Goal: Task Accomplishment & Management: Use online tool/utility

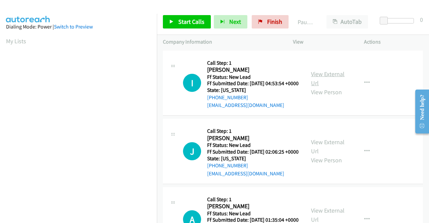
click at [319, 77] on link "View External Url" at bounding box center [328, 78] width 34 height 17
click at [332, 154] on link "View External Url" at bounding box center [328, 146] width 34 height 17
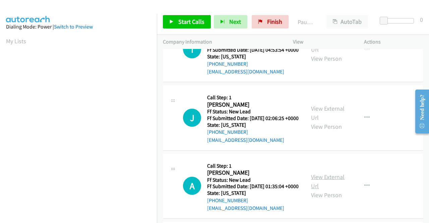
click at [339, 190] on link "View External Url" at bounding box center [328, 181] width 34 height 17
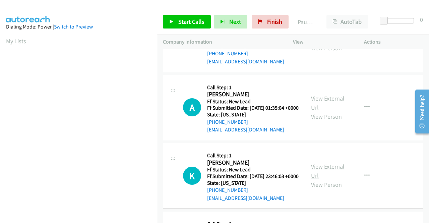
scroll to position [134, 0]
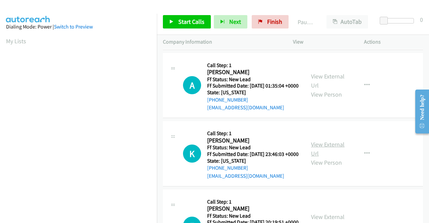
click at [328, 157] on link "View External Url" at bounding box center [328, 148] width 34 height 17
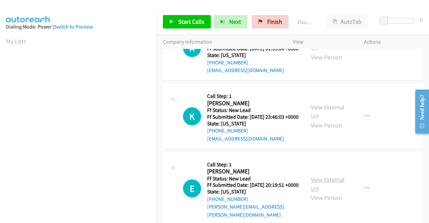
scroll to position [201, 0]
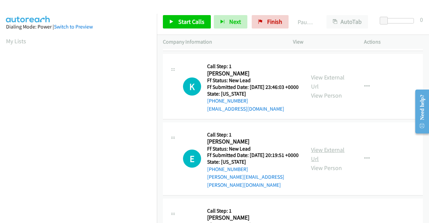
click at [330, 162] on link "View External Url" at bounding box center [328, 154] width 34 height 17
drag, startPoint x: 202, startPoint y: 13, endPoint x: 198, endPoint y: 22, distance: 9.9
click at [200, 19] on div "Start Calls Pause Next Finish Paused AutoTab AutoTab 0" at bounding box center [293, 22] width 272 height 26
click at [198, 22] on span "Start Calls" at bounding box center [191, 22] width 26 height 8
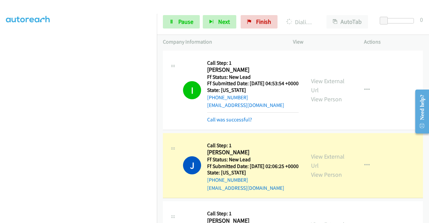
scroll to position [0, 0]
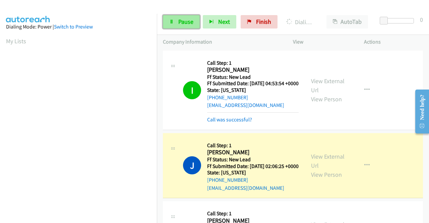
click at [177, 23] on link "Pause" at bounding box center [181, 21] width 37 height 13
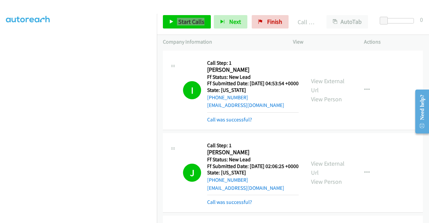
scroll to position [34, 0]
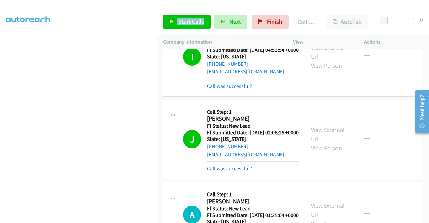
click at [240, 172] on link "Call was successful?" at bounding box center [229, 168] width 45 height 6
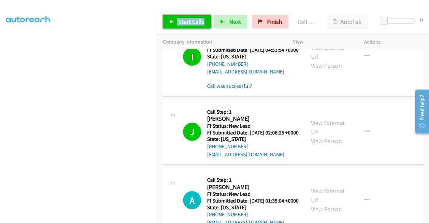
click at [196, 19] on span "Start Calls" at bounding box center [191, 22] width 26 height 8
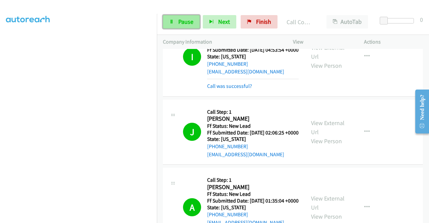
click at [172, 23] on icon at bounding box center [171, 22] width 5 height 5
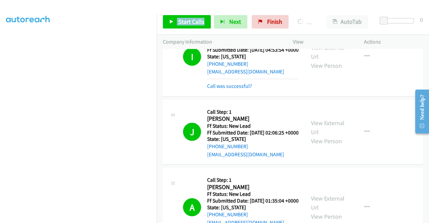
click at [385, 42] on p "Actions" at bounding box center [393, 42] width 59 height 8
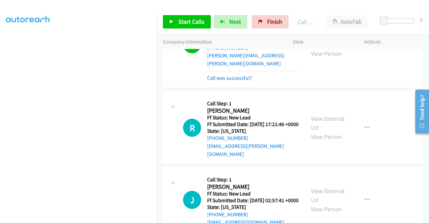
scroll to position [402, 0]
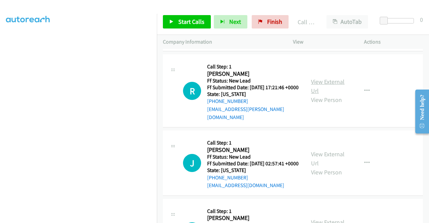
click at [334, 94] on link "View External Url" at bounding box center [328, 86] width 34 height 17
click at [338, 167] on link "View External Url" at bounding box center [328, 158] width 34 height 17
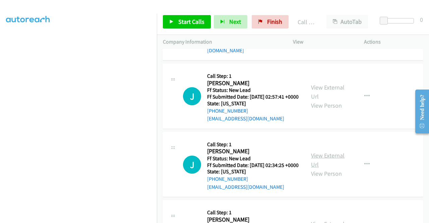
scroll to position [469, 0]
click at [336, 168] on link "View External Url" at bounding box center [328, 159] width 34 height 17
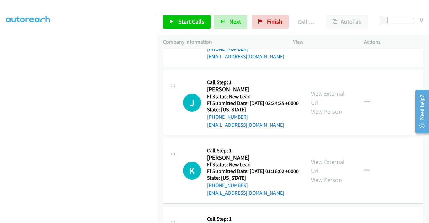
scroll to position [536, 0]
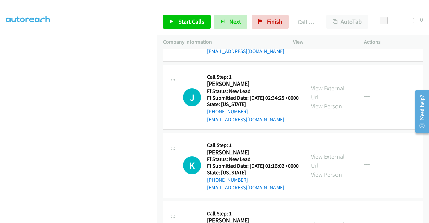
click at [337, 179] on div "View External Url View Person" at bounding box center [328, 165] width 35 height 27
click at [336, 169] on link "View External Url" at bounding box center [328, 160] width 34 height 17
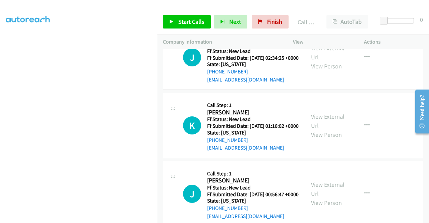
scroll to position [603, 0]
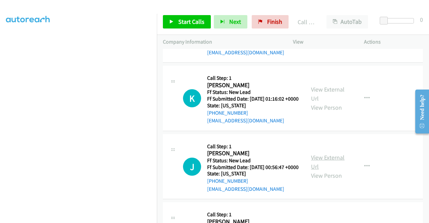
click at [328, 170] on link "View External Url" at bounding box center [328, 161] width 34 height 17
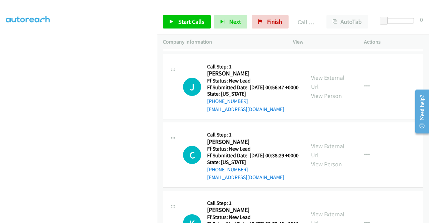
scroll to position [704, 0]
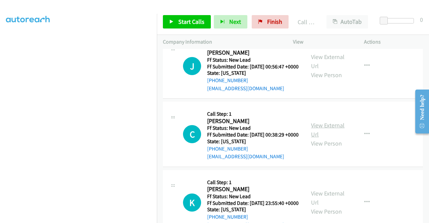
click at [332, 138] on link "View External Url" at bounding box center [328, 129] width 34 height 17
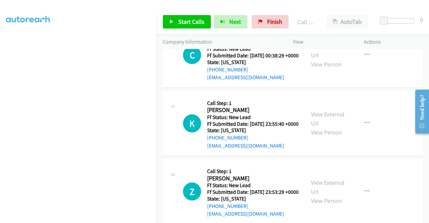
scroll to position [804, 0]
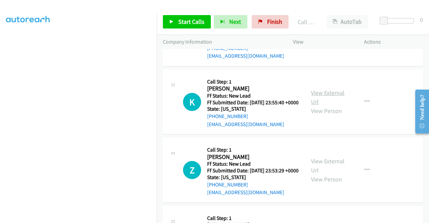
click at [326, 106] on link "View External Url" at bounding box center [328, 97] width 34 height 17
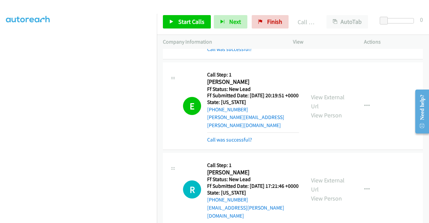
scroll to position [302, 0]
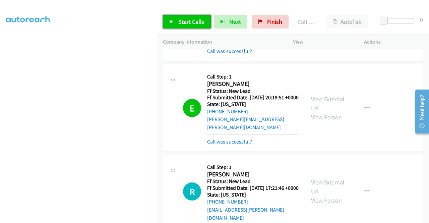
drag, startPoint x: 184, startPoint y: 19, endPoint x: 202, endPoint y: 12, distance: 19.2
click at [184, 19] on span "Start Calls" at bounding box center [191, 22] width 26 height 8
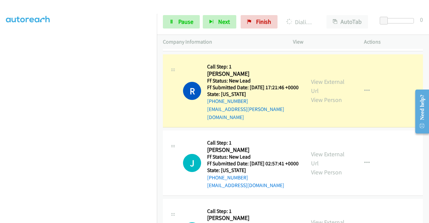
scroll to position [0, 0]
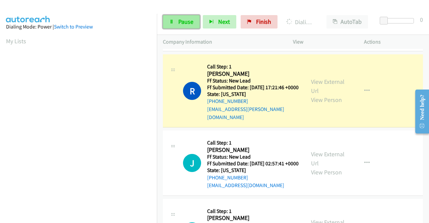
click at [176, 21] on link "Pause" at bounding box center [181, 21] width 37 height 13
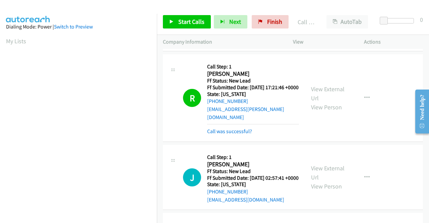
scroll to position [153, 0]
click at [243, 134] on link "Call was successful?" at bounding box center [229, 131] width 45 height 6
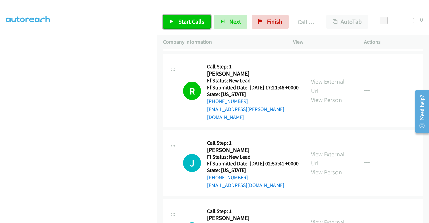
drag, startPoint x: 195, startPoint y: 21, endPoint x: 198, endPoint y: 26, distance: 6.0
click at [195, 22] on span "Start Calls" at bounding box center [191, 22] width 26 height 8
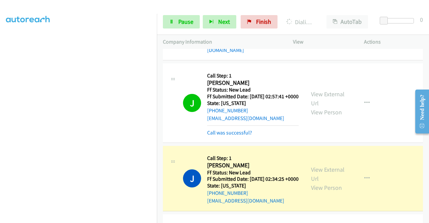
scroll to position [503, 0]
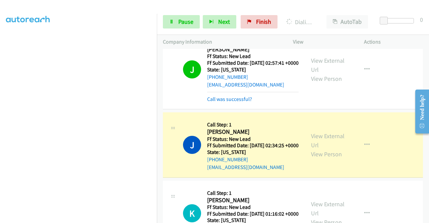
click at [240, 6] on div at bounding box center [211, 13] width 423 height 26
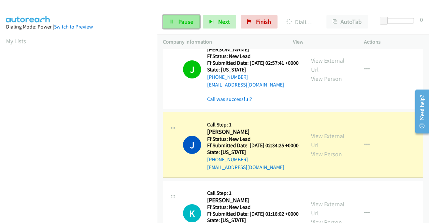
click at [180, 22] on span "Pause" at bounding box center [185, 22] width 15 height 8
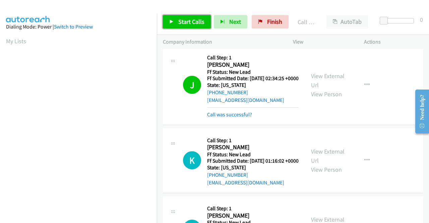
click at [180, 23] on span "Start Calls" at bounding box center [191, 22] width 26 height 8
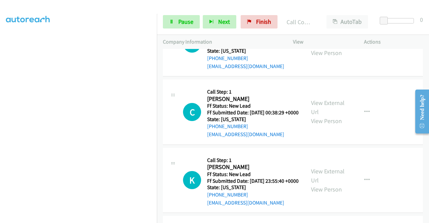
scroll to position [771, 0]
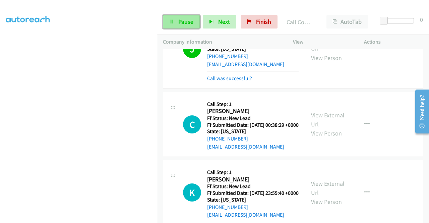
click at [187, 18] on span "Pause" at bounding box center [185, 22] width 15 height 8
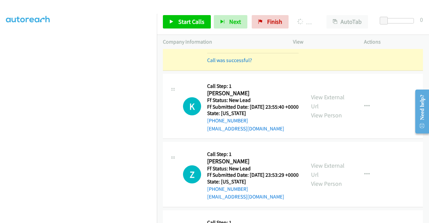
scroll to position [905, 0]
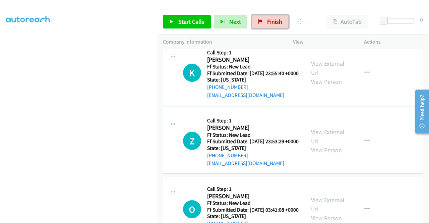
drag, startPoint x: 271, startPoint y: 25, endPoint x: 237, endPoint y: 35, distance: 36.1
click at [271, 25] on span "Finish" at bounding box center [274, 22] width 15 height 8
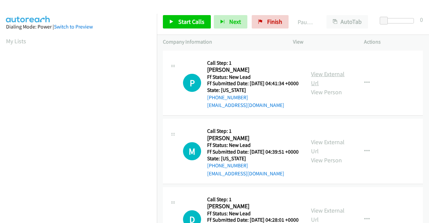
click at [324, 78] on link "View External Url" at bounding box center [328, 78] width 34 height 17
click at [333, 148] on link "View External Url" at bounding box center [328, 146] width 34 height 17
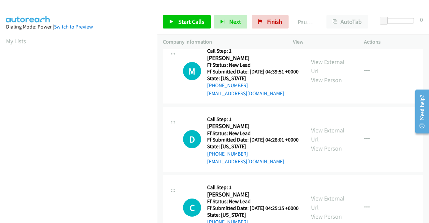
scroll to position [101, 0]
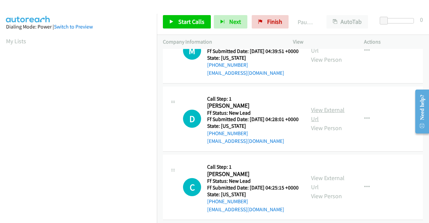
click at [330, 123] on link "View External Url" at bounding box center [328, 114] width 34 height 17
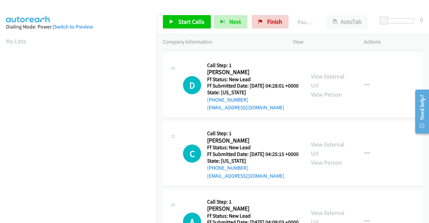
scroll to position [168, 0]
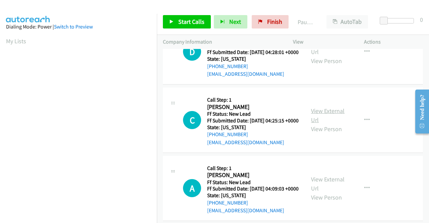
click at [325, 124] on link "View External Url" at bounding box center [328, 115] width 34 height 17
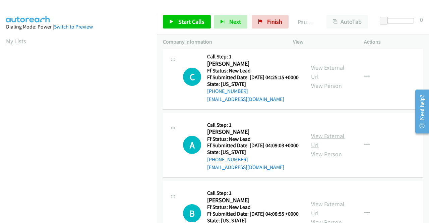
scroll to position [268, 0]
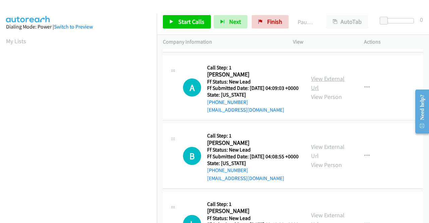
click at [325, 91] on link "View External Url" at bounding box center [328, 83] width 34 height 17
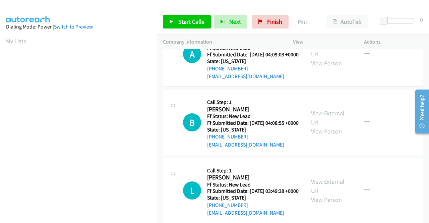
click at [336, 126] on link "View External Url" at bounding box center [328, 117] width 34 height 17
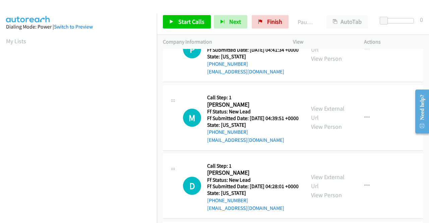
scroll to position [0, 0]
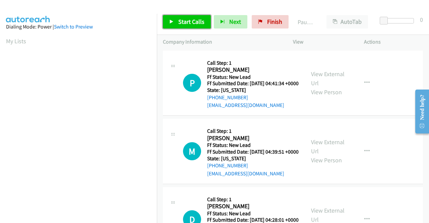
click at [190, 17] on link "Start Calls" at bounding box center [187, 21] width 48 height 13
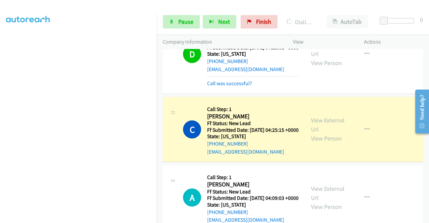
scroll to position [268, 0]
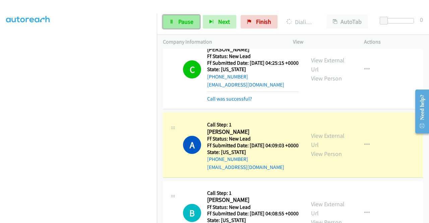
click at [177, 22] on link "Pause" at bounding box center [181, 21] width 37 height 13
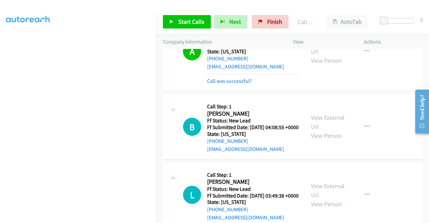
scroll to position [436, 0]
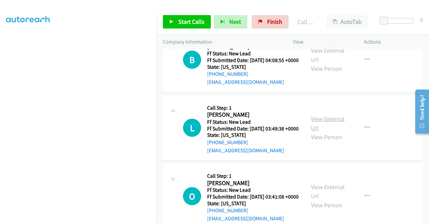
click at [318, 132] on link "View External Url" at bounding box center [328, 123] width 34 height 17
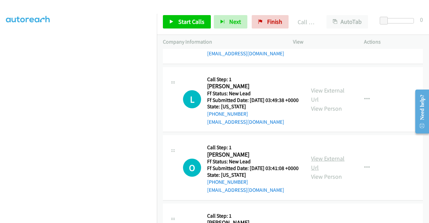
scroll to position [503, 0]
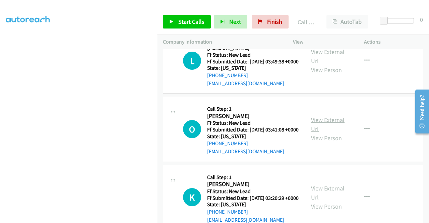
click at [327, 133] on link "View External Url" at bounding box center [328, 124] width 34 height 17
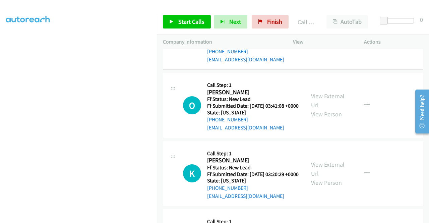
scroll to position [570, 0]
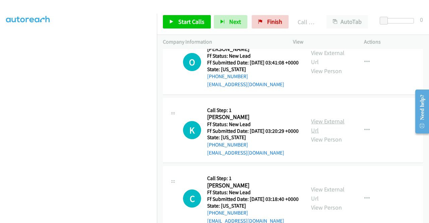
click at [335, 134] on link "View External Url" at bounding box center [328, 125] width 34 height 17
click at [193, 22] on span "Start Calls" at bounding box center [191, 22] width 26 height 8
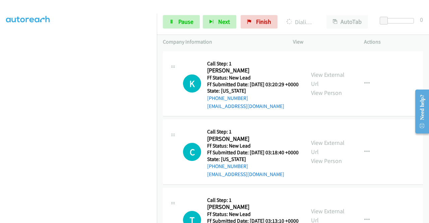
scroll to position [637, 0]
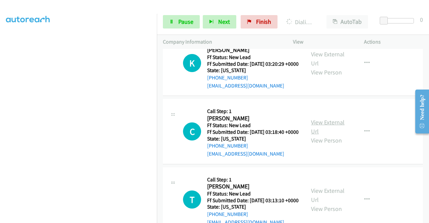
click at [332, 135] on link "View External Url" at bounding box center [328, 126] width 34 height 17
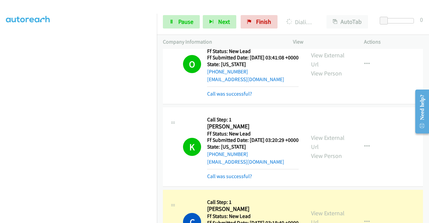
scroll to position [670, 0]
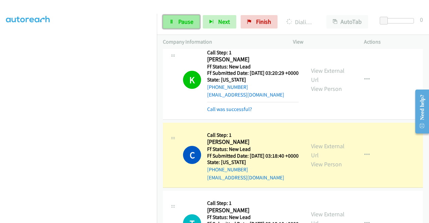
click at [187, 19] on span "Pause" at bounding box center [185, 22] width 15 height 8
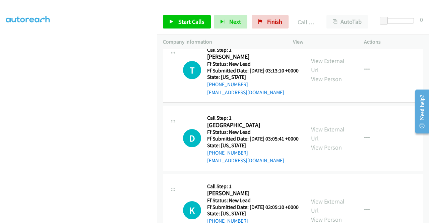
scroll to position [871, 0]
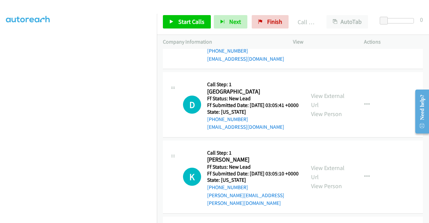
click at [324, 40] on link "View External Url" at bounding box center [328, 31] width 34 height 17
click at [320, 109] on link "View External Url" at bounding box center [328, 100] width 34 height 17
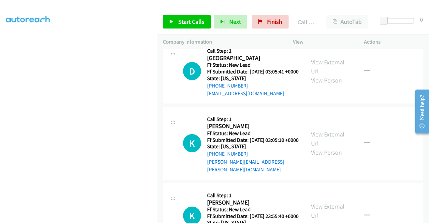
scroll to position [938, 0]
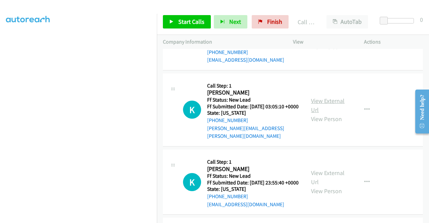
click at [338, 114] on link "View External Url" at bounding box center [328, 105] width 34 height 17
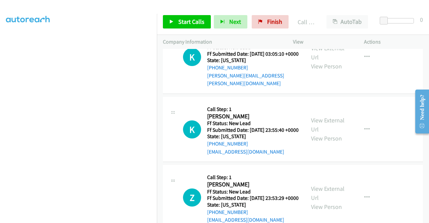
scroll to position [1005, 0]
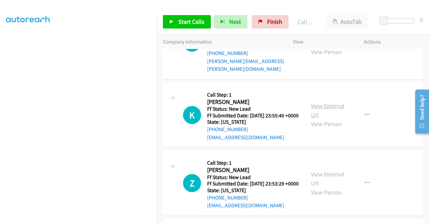
click at [340, 119] on link "View External Url" at bounding box center [328, 110] width 34 height 17
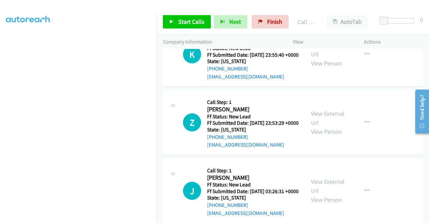
scroll to position [1072, 0]
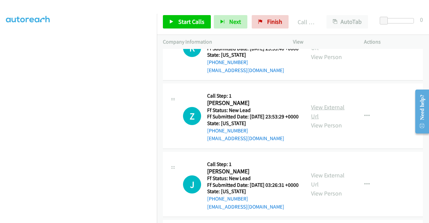
click at [316, 120] on link "View External Url" at bounding box center [328, 111] width 34 height 17
click at [196, 22] on span "Start Calls" at bounding box center [191, 22] width 26 height 8
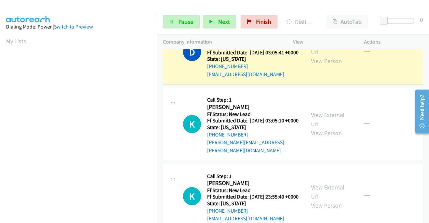
scroll to position [153, 0]
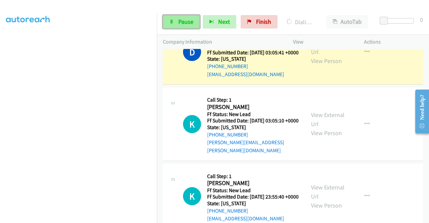
click at [179, 20] on span "Pause" at bounding box center [185, 22] width 15 height 8
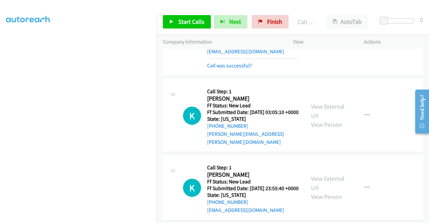
scroll to position [972, 0]
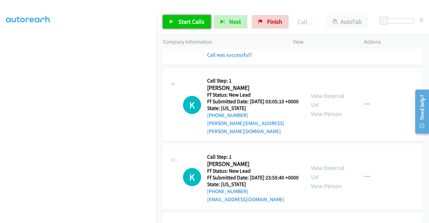
click at [190, 19] on span "Start Calls" at bounding box center [191, 22] width 26 height 8
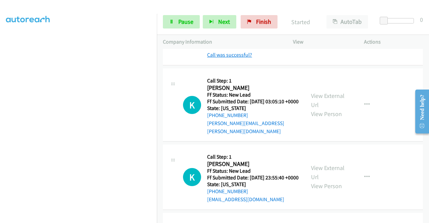
click at [242, 58] on link "Call was successful?" at bounding box center [229, 55] width 45 height 6
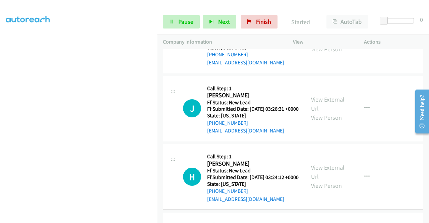
scroll to position [1173, 0]
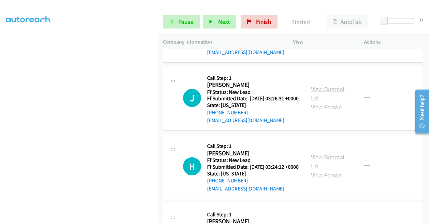
click at [332, 102] on link "View External Url" at bounding box center [328, 93] width 34 height 17
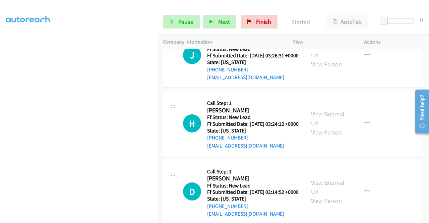
scroll to position [1240, 0]
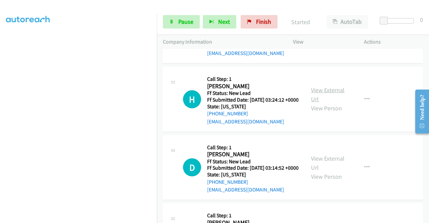
click at [328, 103] on link "View External Url" at bounding box center [328, 94] width 34 height 17
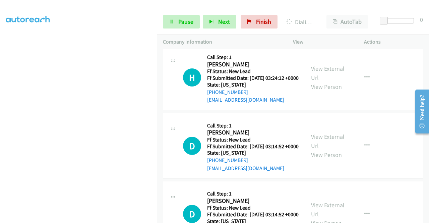
scroll to position [1340, 0]
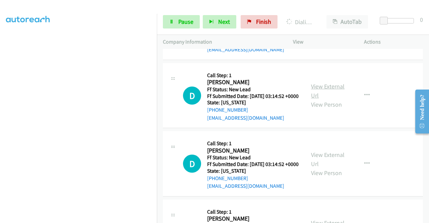
click at [330, 99] on link "View External Url" at bounding box center [328, 90] width 34 height 17
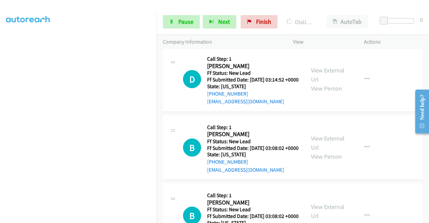
scroll to position [1441, 0]
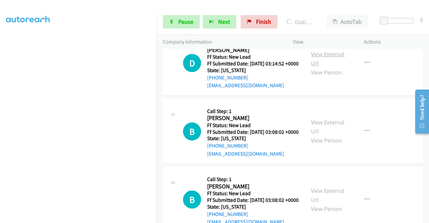
click at [324, 67] on link "View External Url" at bounding box center [328, 58] width 34 height 17
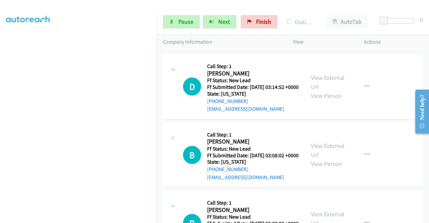
scroll to position [1407, 0]
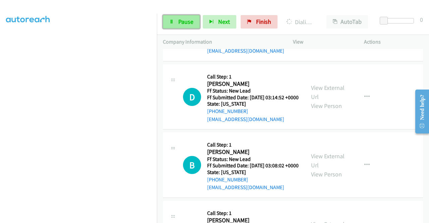
click at [182, 23] on span "Pause" at bounding box center [185, 22] width 15 height 8
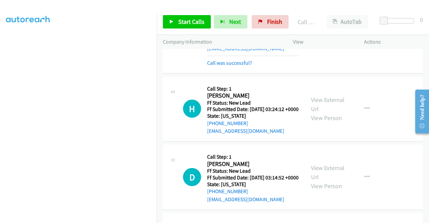
scroll to position [1354, 0]
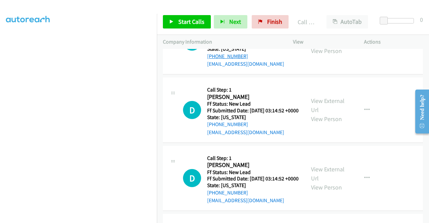
drag, startPoint x: 239, startPoint y: 157, endPoint x: 213, endPoint y: 158, distance: 25.5
click at [213, 60] on div "+1 605-381-1831" at bounding box center [252, 56] width 91 height 8
copy link "605-381-1831"
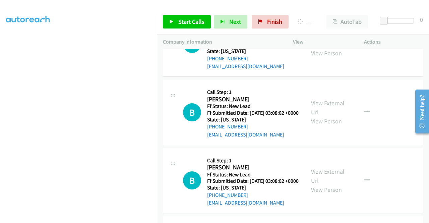
scroll to position [1503, 0]
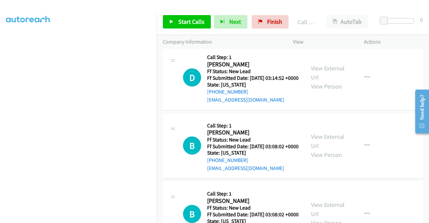
scroll to position [1436, 0]
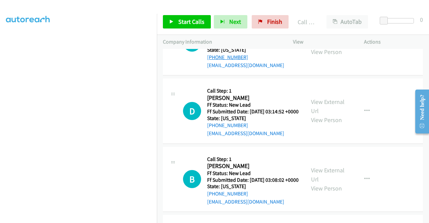
drag, startPoint x: 238, startPoint y: 164, endPoint x: 213, endPoint y: 166, distance: 24.3
click at [213, 61] on div "+1 816-853-2897" at bounding box center [252, 57] width 91 height 8
copy link "816-853-2897"
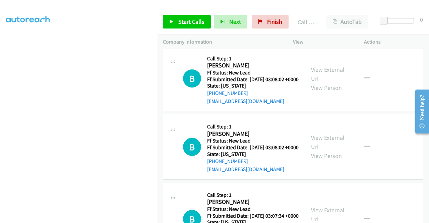
scroll to position [1503, 0]
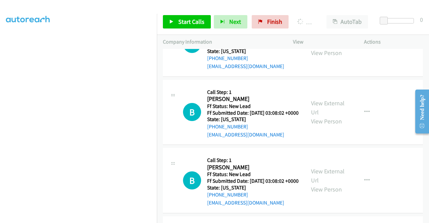
click at [362, 78] on td "D Callback Scheduled Call Step: 1 Damien Salazar America/Chicago Ff Status: New…" at bounding box center [293, 44] width 272 height 68
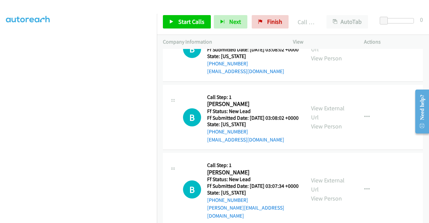
scroll to position [1570, 0]
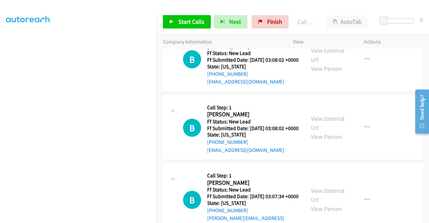
click at [329, 42] on link "Skip Call" at bounding box center [330, 34] width 89 height 13
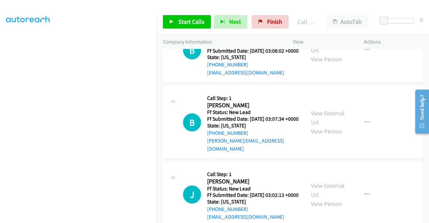
scroll to position [1637, 0]
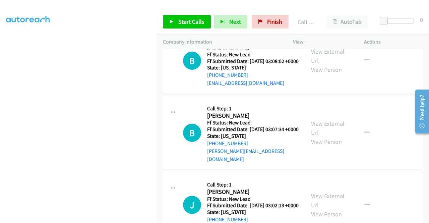
click at [334, 64] on link "View External Url" at bounding box center [328, 56] width 34 height 17
drag, startPoint x: 235, startPoint y: 125, endPoint x: 212, endPoint y: 127, distance: 22.8
click at [212, 11] on div "+1 817-929-6364" at bounding box center [252, 7] width 91 height 8
copy link "817-929-6364"
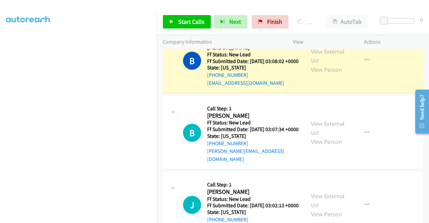
scroll to position [153, 0]
click at [333, 43] on link "Skip Call" at bounding box center [330, 35] width 89 height 13
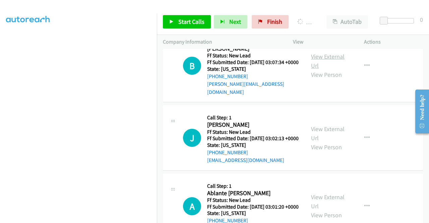
scroll to position [1670, 0]
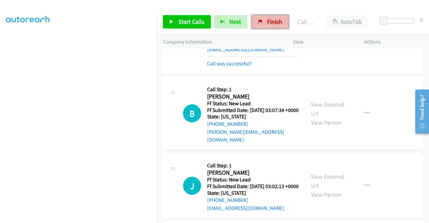
click at [272, 23] on span "Finish" at bounding box center [274, 22] width 15 height 8
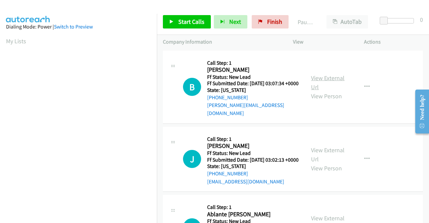
click at [325, 76] on link "View External Url" at bounding box center [328, 82] width 34 height 17
click at [337, 152] on link "View External Url" at bounding box center [328, 154] width 34 height 17
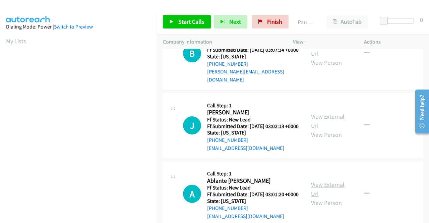
click at [333, 194] on link "View External Url" at bounding box center [328, 189] width 34 height 17
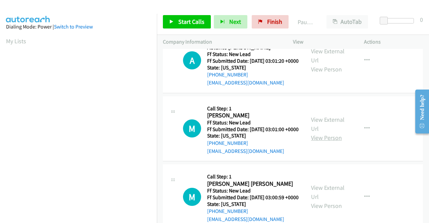
scroll to position [168, 0]
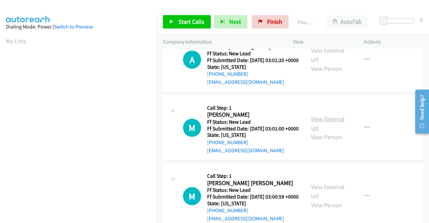
click at [324, 132] on link "View External Url" at bounding box center [328, 123] width 34 height 17
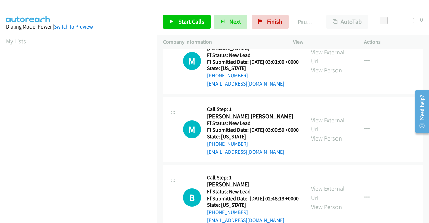
scroll to position [235, 0]
click at [334, 133] on link "View External Url" at bounding box center [328, 124] width 34 height 17
click at [195, 19] on span "Start Calls" at bounding box center [191, 22] width 26 height 8
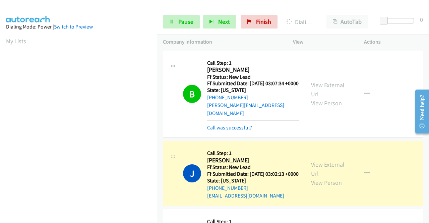
scroll to position [153, 0]
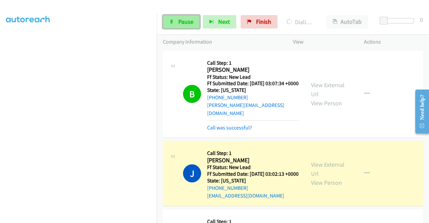
click at [193, 16] on link "Pause" at bounding box center [181, 21] width 37 height 13
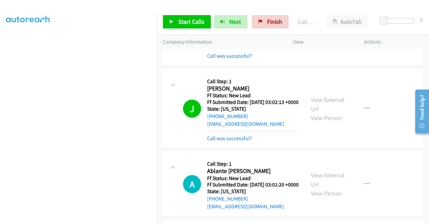
scroll to position [101, 0]
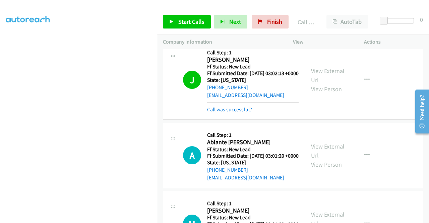
click at [246, 111] on link "Call was successful?" at bounding box center [229, 109] width 45 height 6
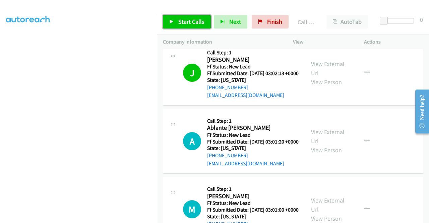
click at [195, 23] on span "Start Calls" at bounding box center [191, 22] width 26 height 8
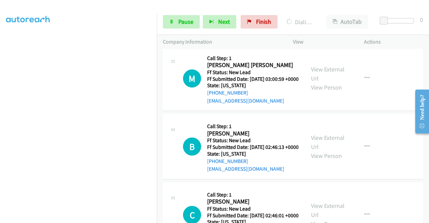
scroll to position [302, 0]
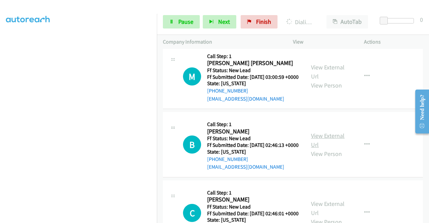
click at [331, 148] on link "View External Url" at bounding box center [328, 140] width 34 height 17
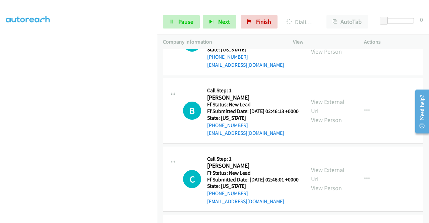
scroll to position [369, 0]
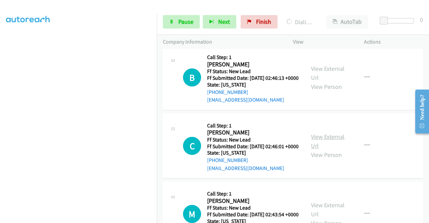
click at [337, 149] on link "View External Url" at bounding box center [328, 141] width 34 height 17
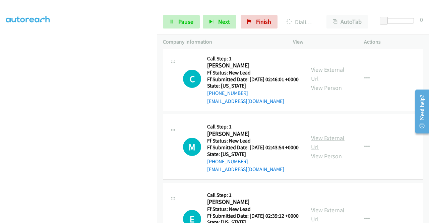
click at [331, 151] on link "View External Url" at bounding box center [328, 142] width 34 height 17
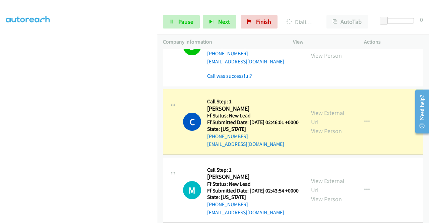
scroll to position [483, 0]
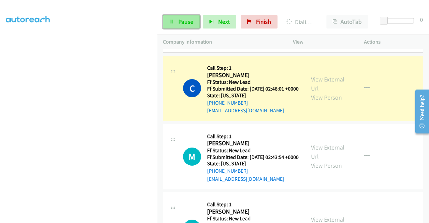
click at [187, 23] on span "Pause" at bounding box center [185, 22] width 15 height 8
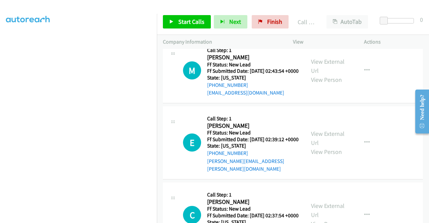
scroll to position [584, 0]
drag, startPoint x: 196, startPoint y: 23, endPoint x: 221, endPoint y: 48, distance: 35.8
click at [196, 23] on span "Start Calls" at bounding box center [191, 22] width 26 height 8
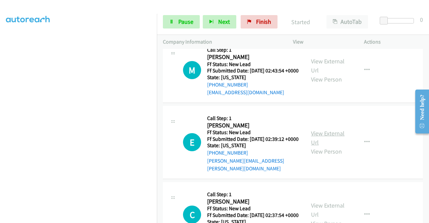
click at [336, 146] on link "View External Url" at bounding box center [328, 137] width 34 height 17
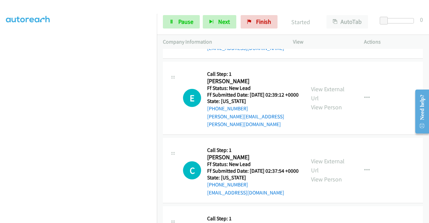
scroll to position [651, 0]
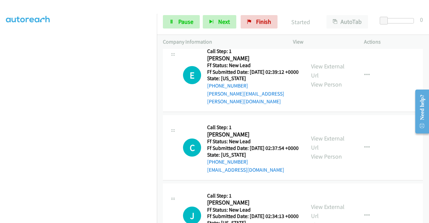
click at [332, 174] on div "View External Url View Person View External Url Email Schedule/Manage Callback …" at bounding box center [343, 147] width 77 height 53
click at [332, 151] on link "View External Url" at bounding box center [328, 142] width 34 height 17
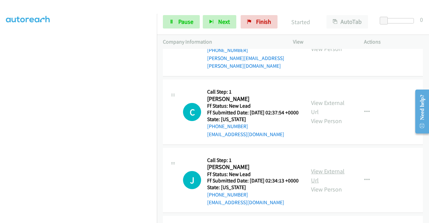
scroll to position [751, 0]
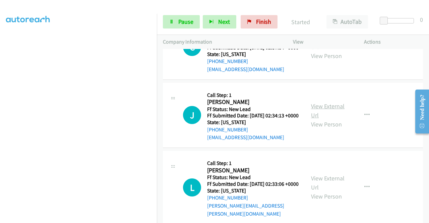
click at [332, 119] on link "View External Url" at bounding box center [328, 110] width 34 height 17
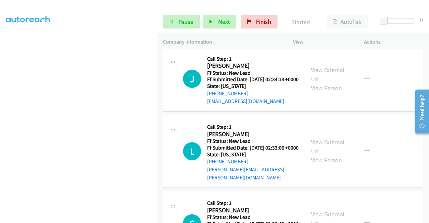
scroll to position [852, 0]
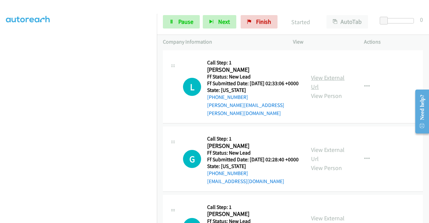
click at [328, 90] on link "View External Url" at bounding box center [328, 82] width 34 height 17
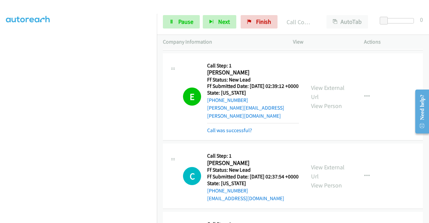
scroll to position [684, 0]
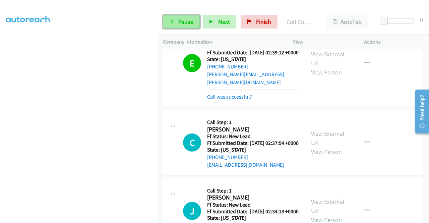
click at [184, 21] on span "Pause" at bounding box center [185, 22] width 15 height 8
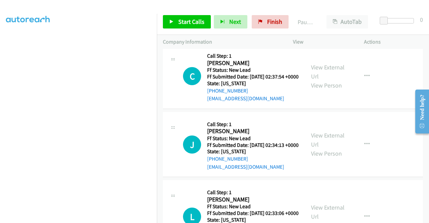
scroll to position [751, 0]
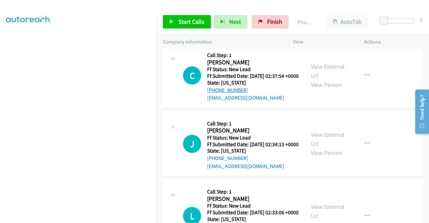
drag, startPoint x: 246, startPoint y: 137, endPoint x: 212, endPoint y: 139, distance: 33.6
click at [212, 94] on div "[PHONE_NUMBER]" at bounding box center [252, 90] width 91 height 8
copy link "[PHONE_NUMBER]"
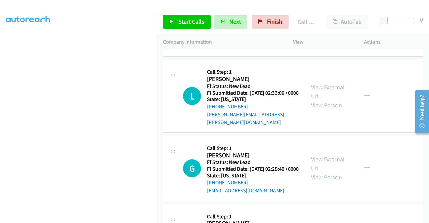
scroll to position [952, 0]
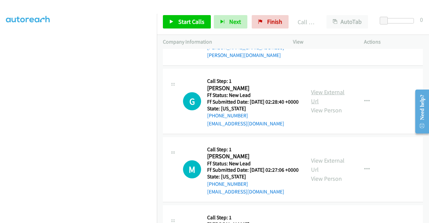
click at [325, 105] on link "View External Url" at bounding box center [328, 96] width 34 height 17
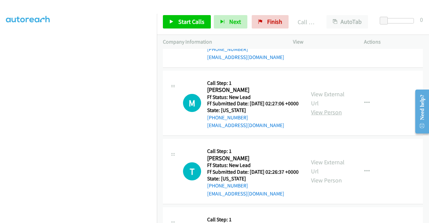
scroll to position [1019, 0]
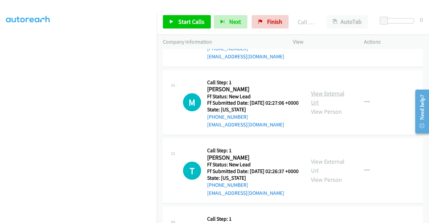
click at [330, 106] on link "View External Url" at bounding box center [328, 97] width 34 height 17
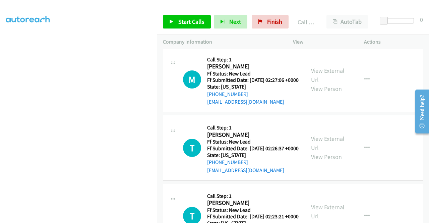
scroll to position [1053, 0]
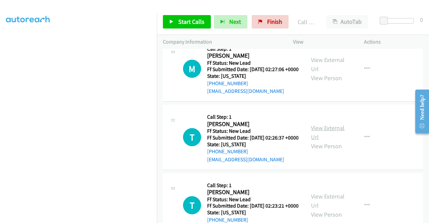
click at [333, 141] on link "View External Url" at bounding box center [328, 132] width 34 height 17
click at [184, 22] on span "Start Calls" at bounding box center [191, 22] width 26 height 8
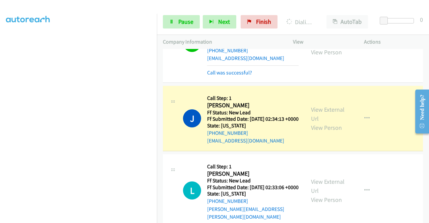
scroll to position [751, 0]
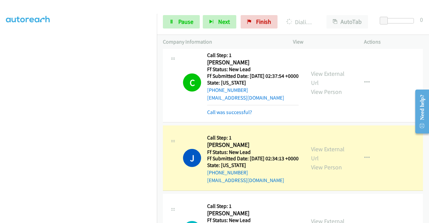
click at [277, 116] on div "Callback Scheduled Call Step: 1 [PERSON_NAME] America/New_York Ff Status: New L…" at bounding box center [252, 82] width 91 height 67
click at [177, 23] on link "Pause" at bounding box center [181, 21] width 37 height 13
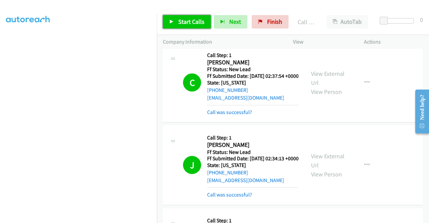
click at [187, 26] on link "Start Calls" at bounding box center [187, 21] width 48 height 13
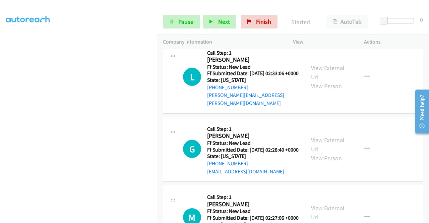
click at [240, 30] on link "Call was successful?" at bounding box center [229, 27] width 45 height 6
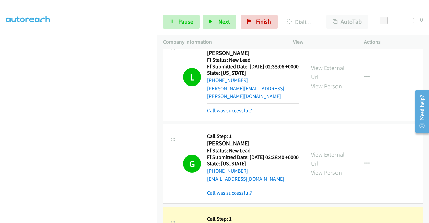
scroll to position [1045, 0]
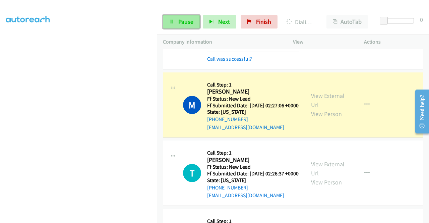
click at [192, 22] on span "Pause" at bounding box center [185, 22] width 15 height 8
